Goal: Task Accomplishment & Management: Use online tool/utility

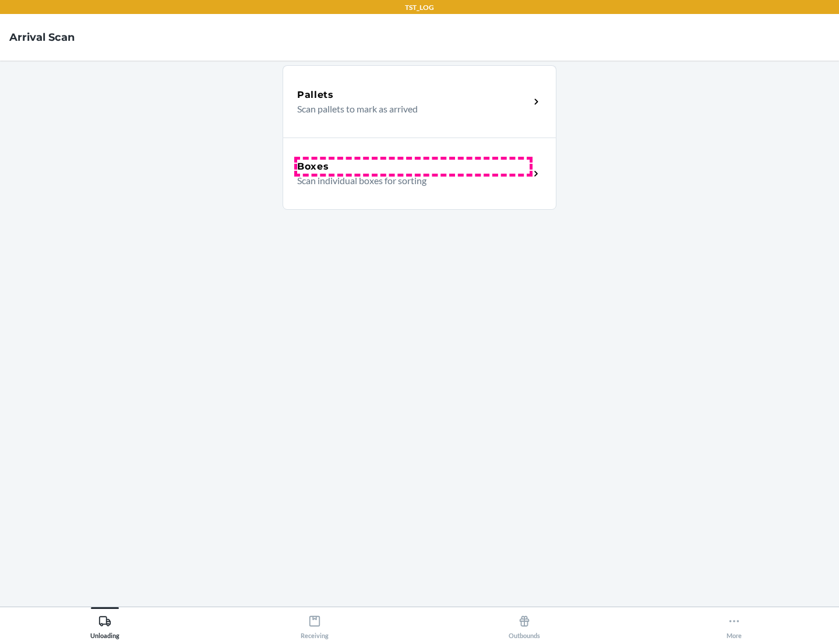
click at [413, 167] on div "Boxes" at bounding box center [413, 167] width 232 height 14
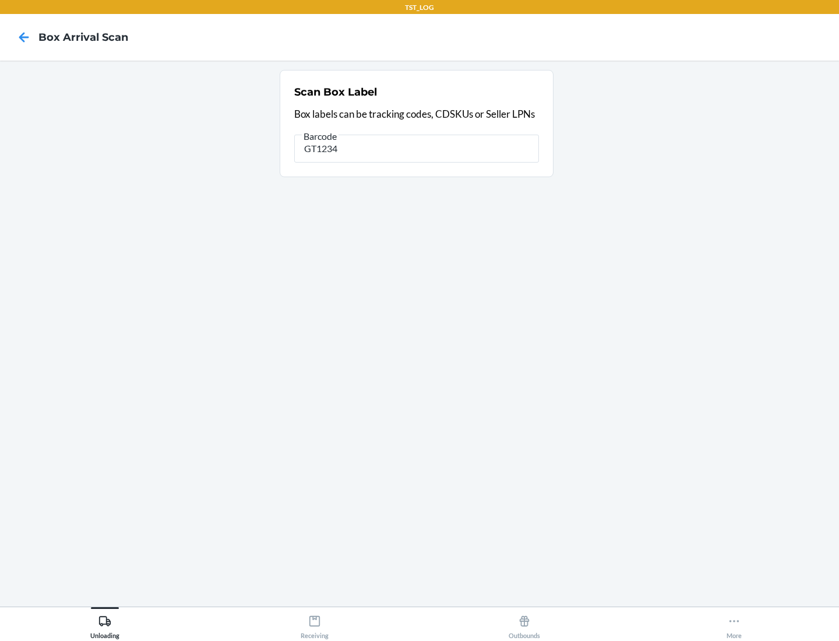
type input "GT1234"
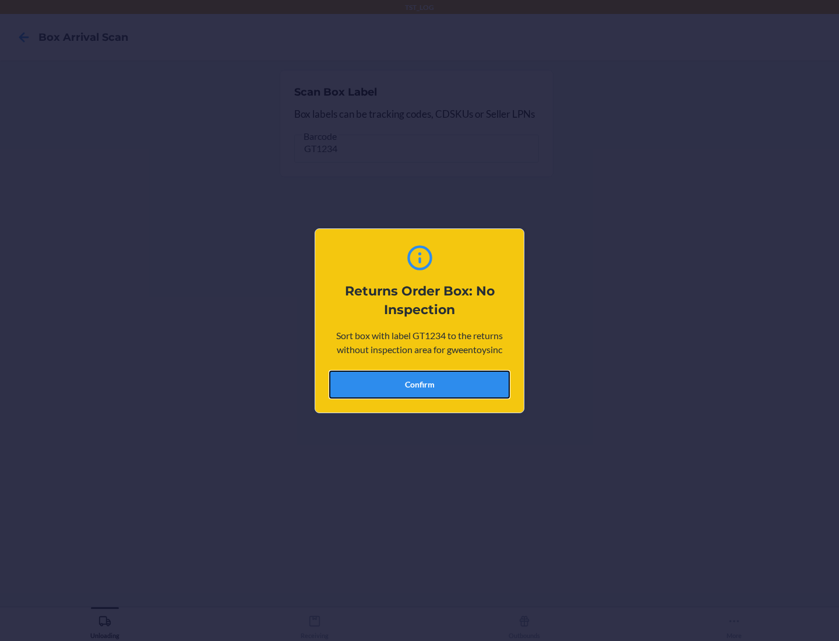
click at [419, 384] on button "Confirm" at bounding box center [419, 384] width 181 height 28
